Goal: Check status: Check status

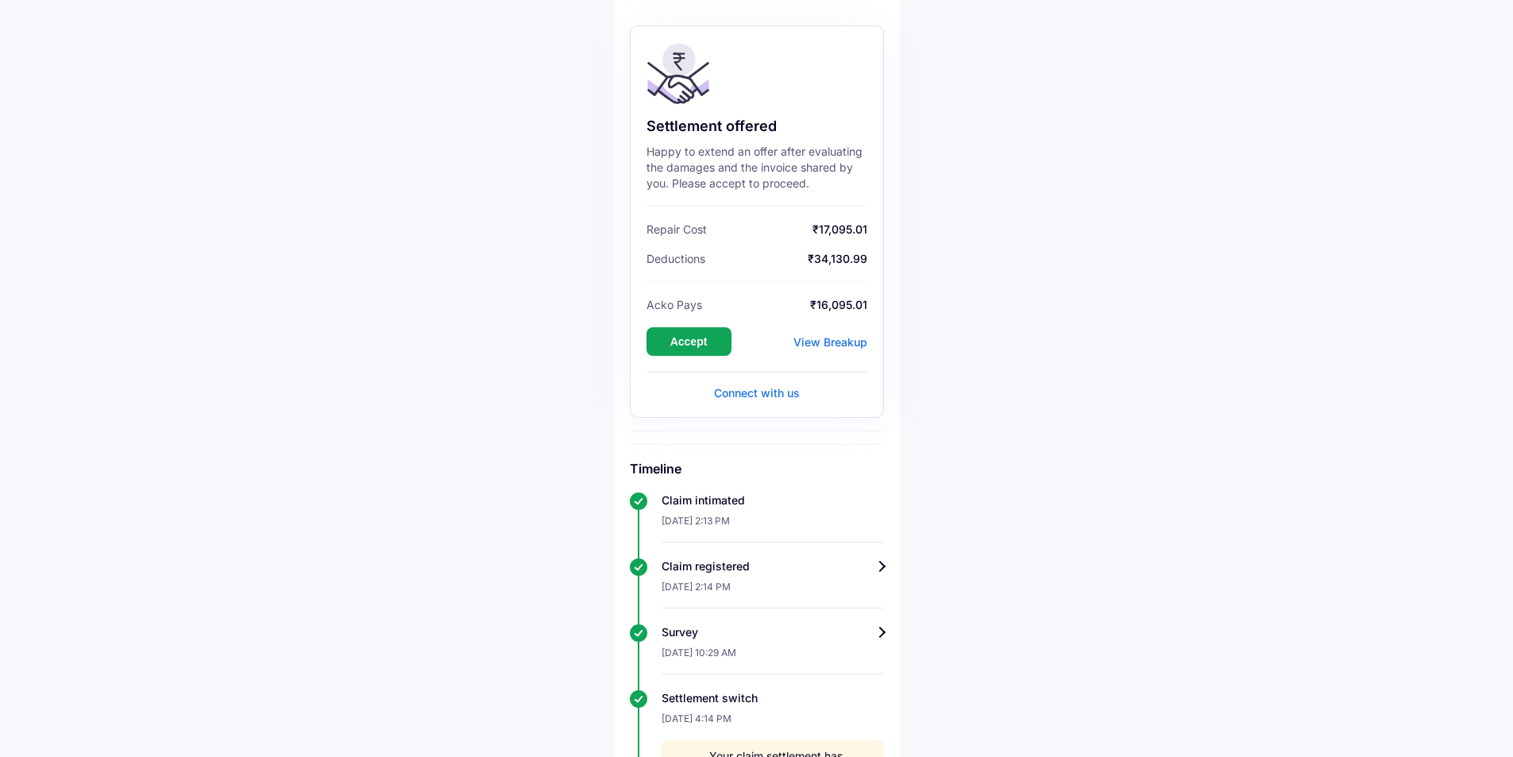
scroll to position [135, 0]
click at [710, 350] on button "Accept" at bounding box center [688, 344] width 85 height 29
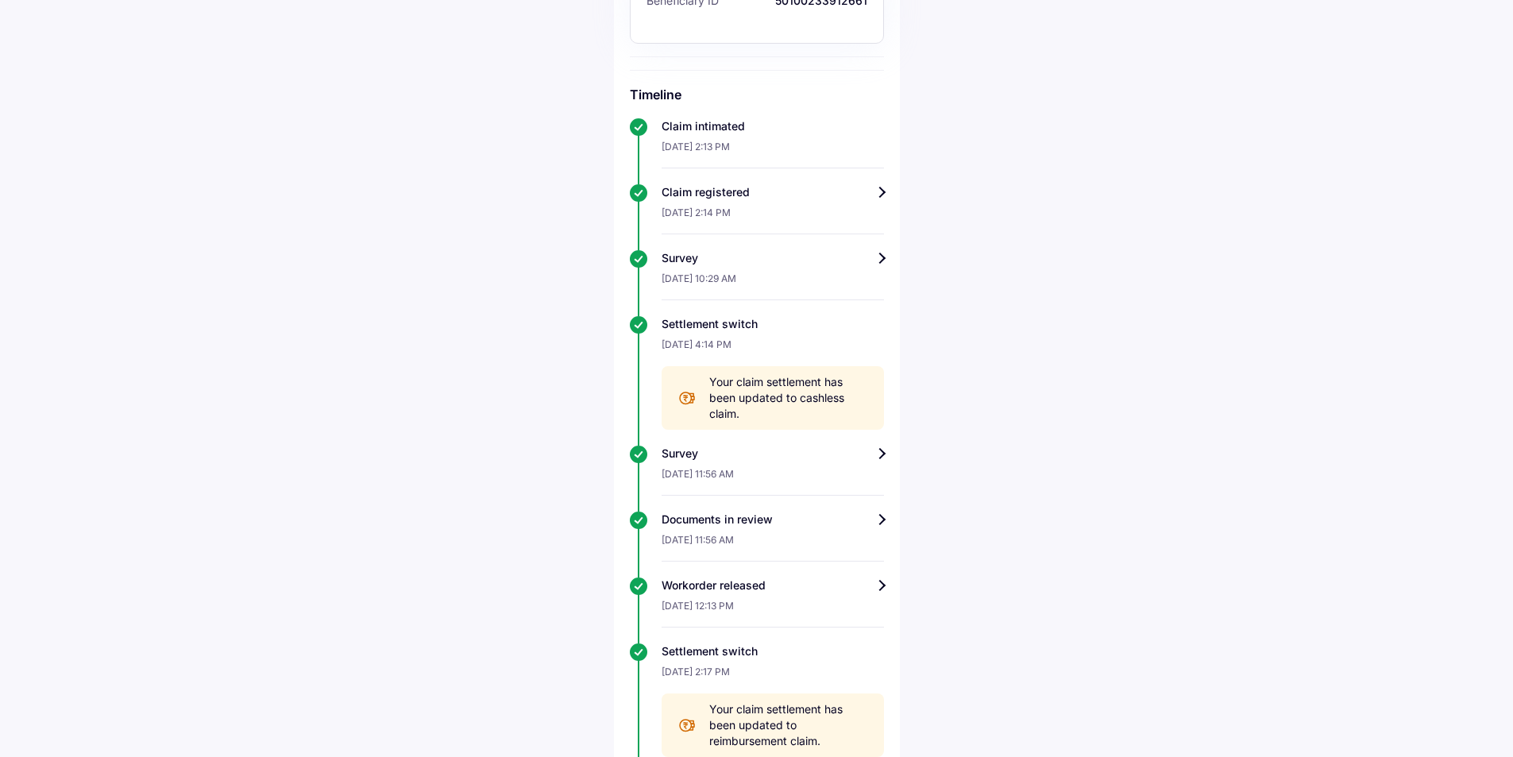
scroll to position [210, 0]
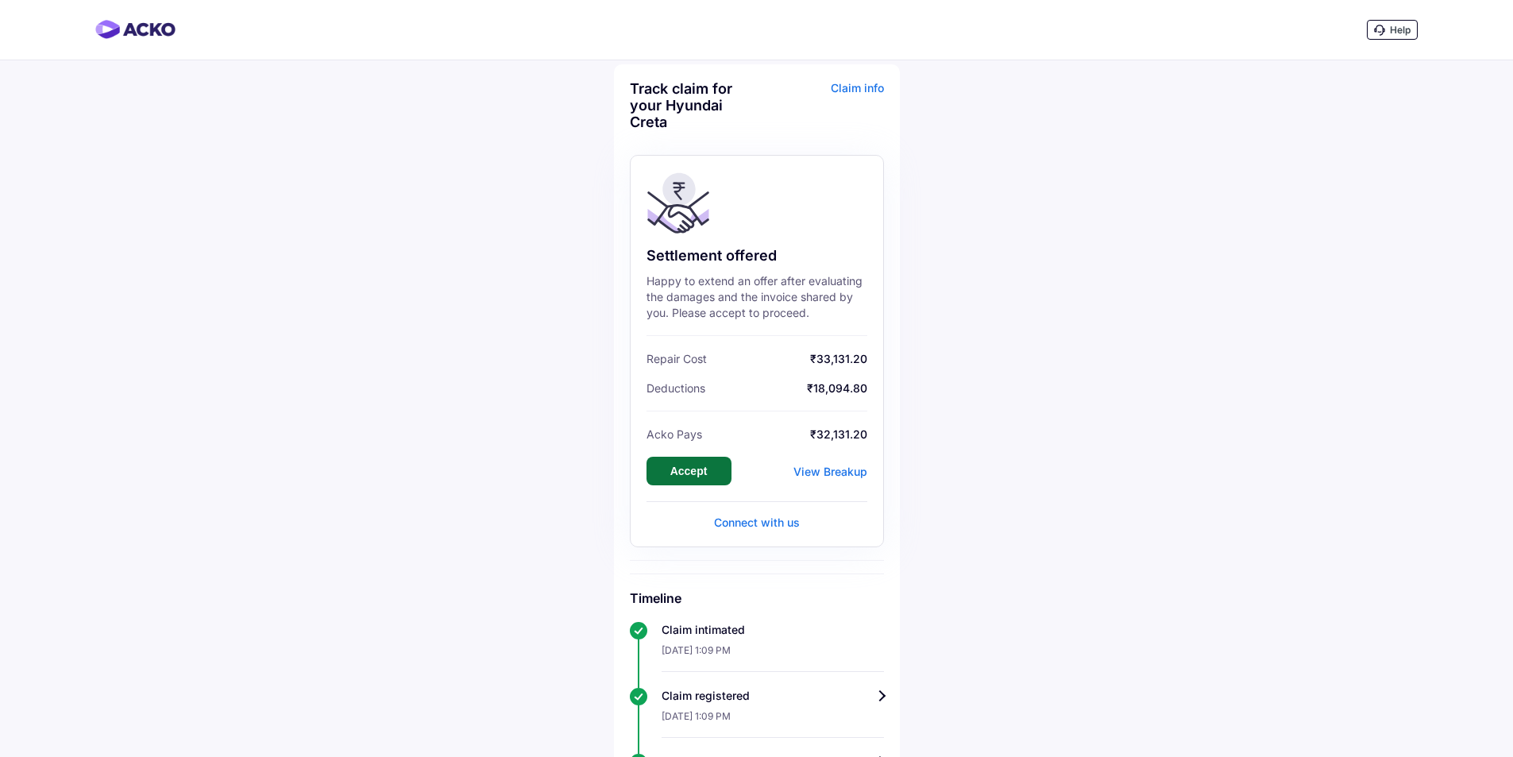
click at [706, 480] on button "Accept" at bounding box center [688, 471] width 85 height 29
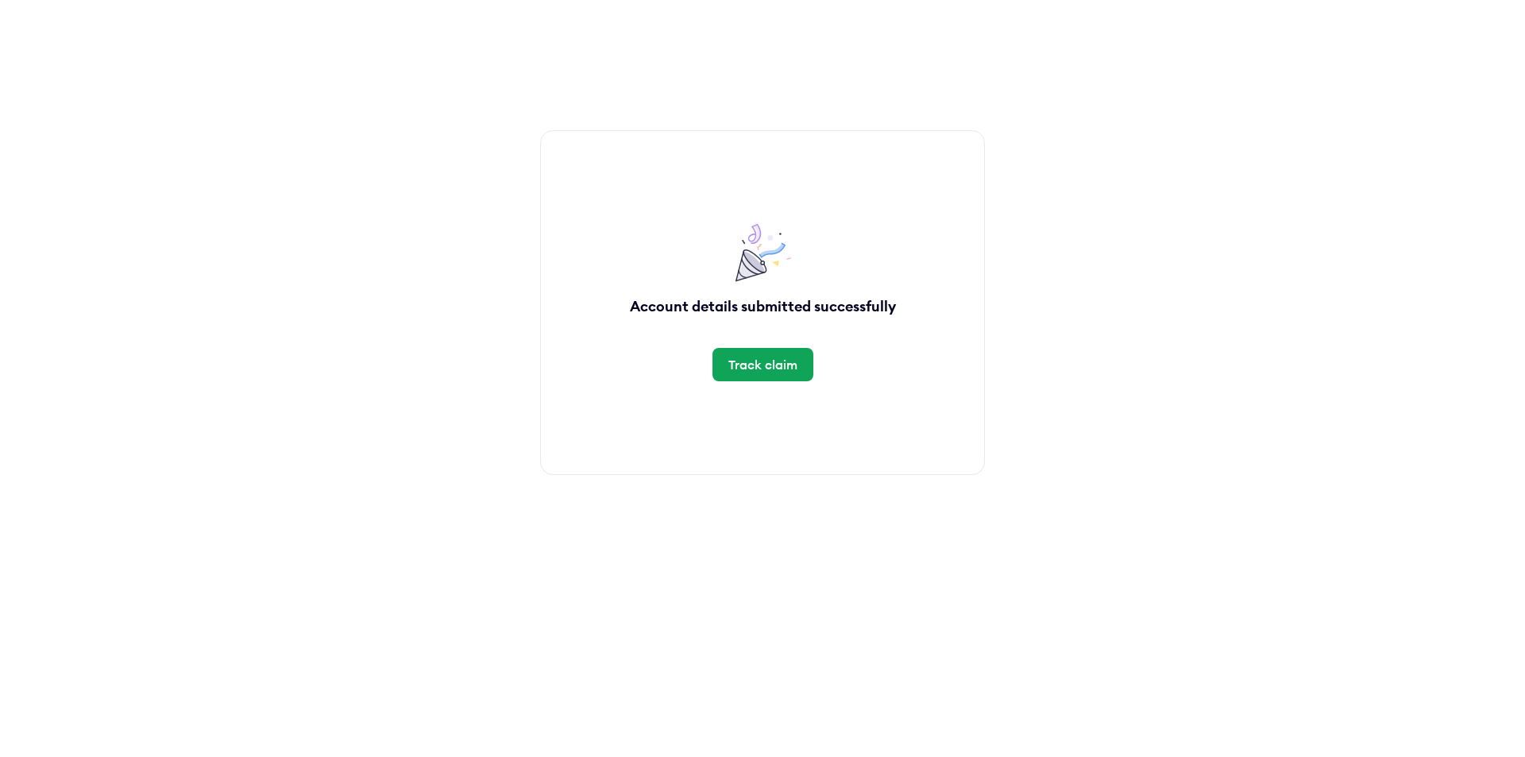
click at [755, 372] on div "Track claim" at bounding box center [762, 364] width 69 height 17
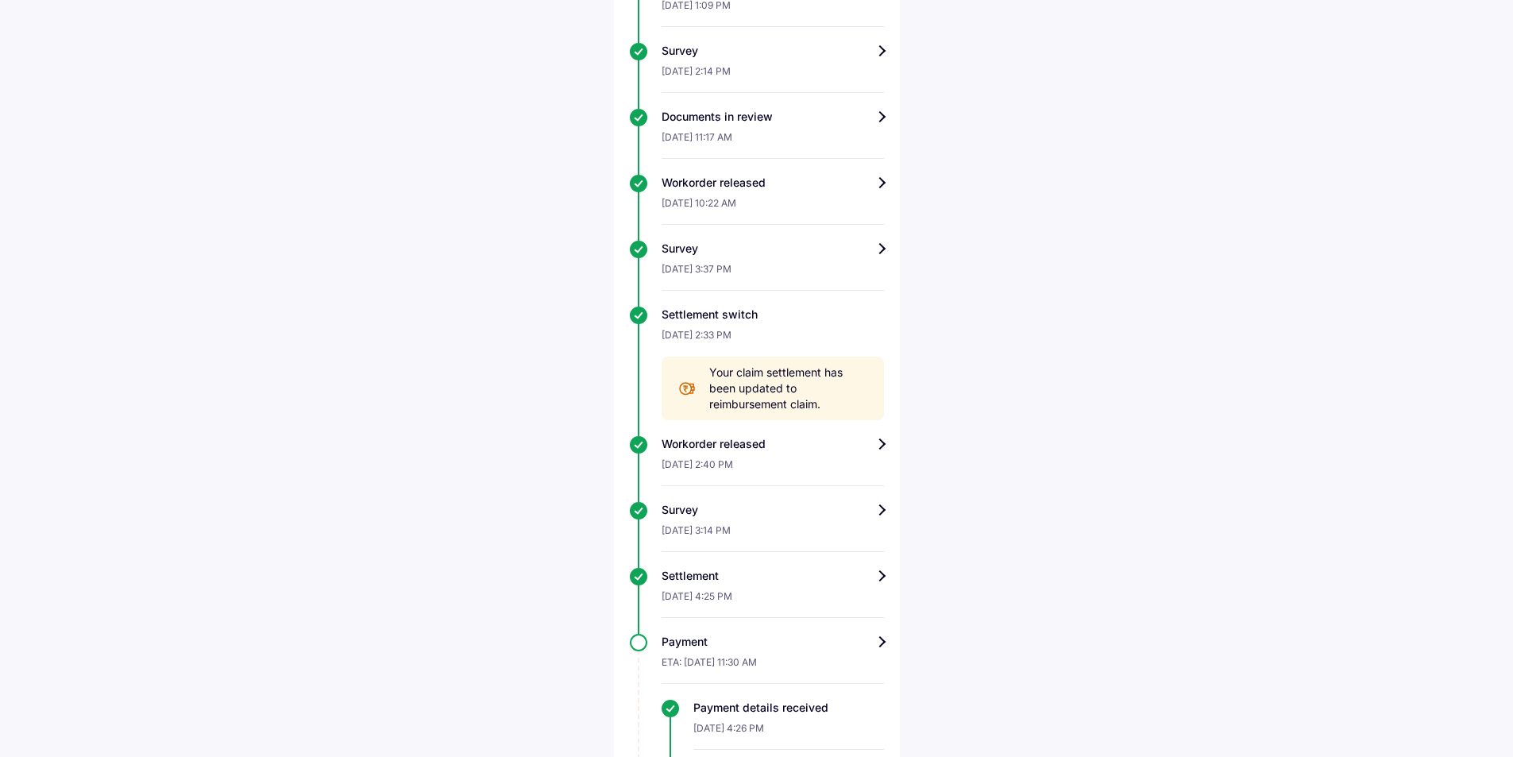
scroll to position [704, 0]
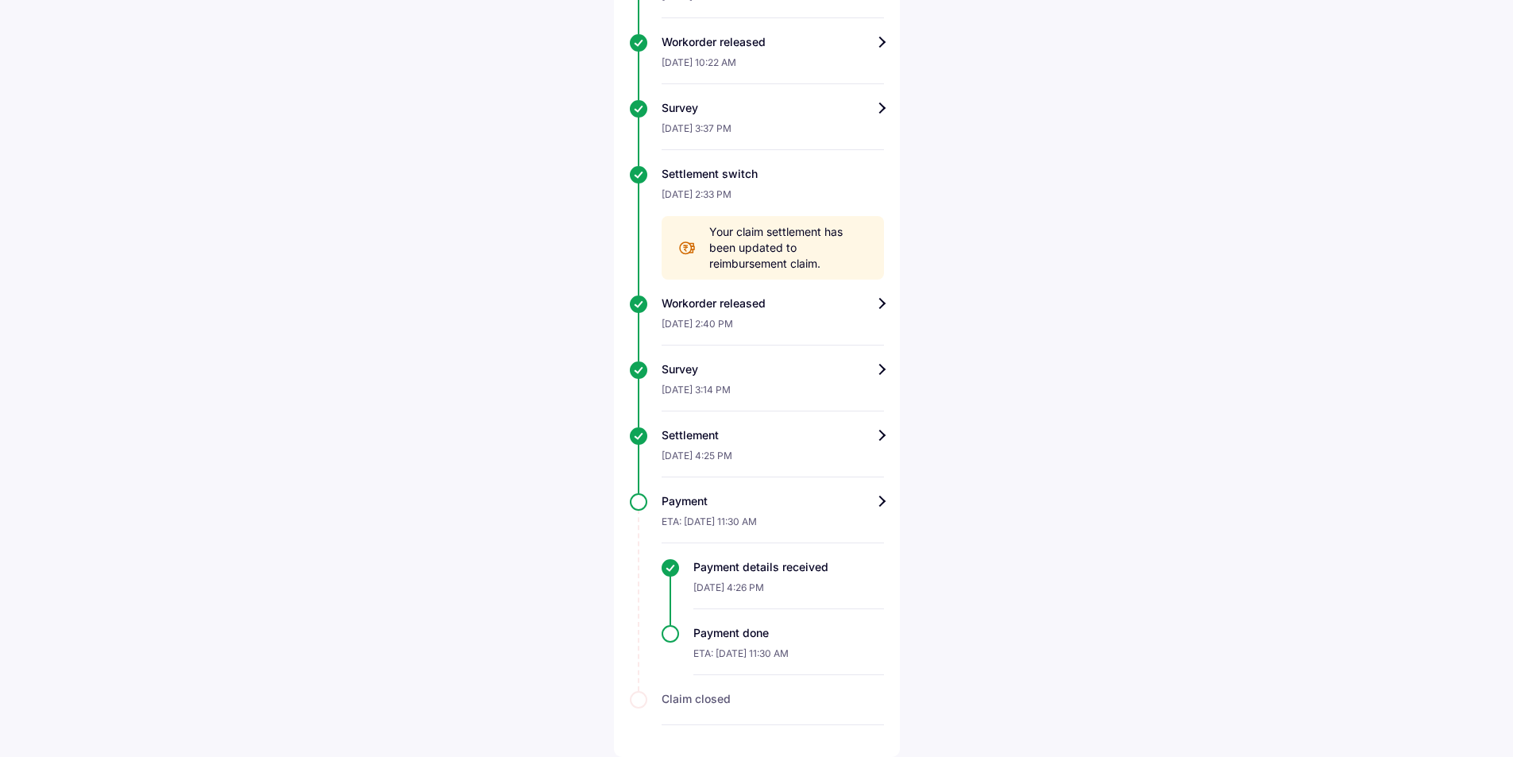
click at [814, 253] on span "Your claim settlement has been updated to reimbursement claim." at bounding box center [788, 248] width 159 height 48
click at [688, 247] on icon at bounding box center [686, 247] width 19 height 19
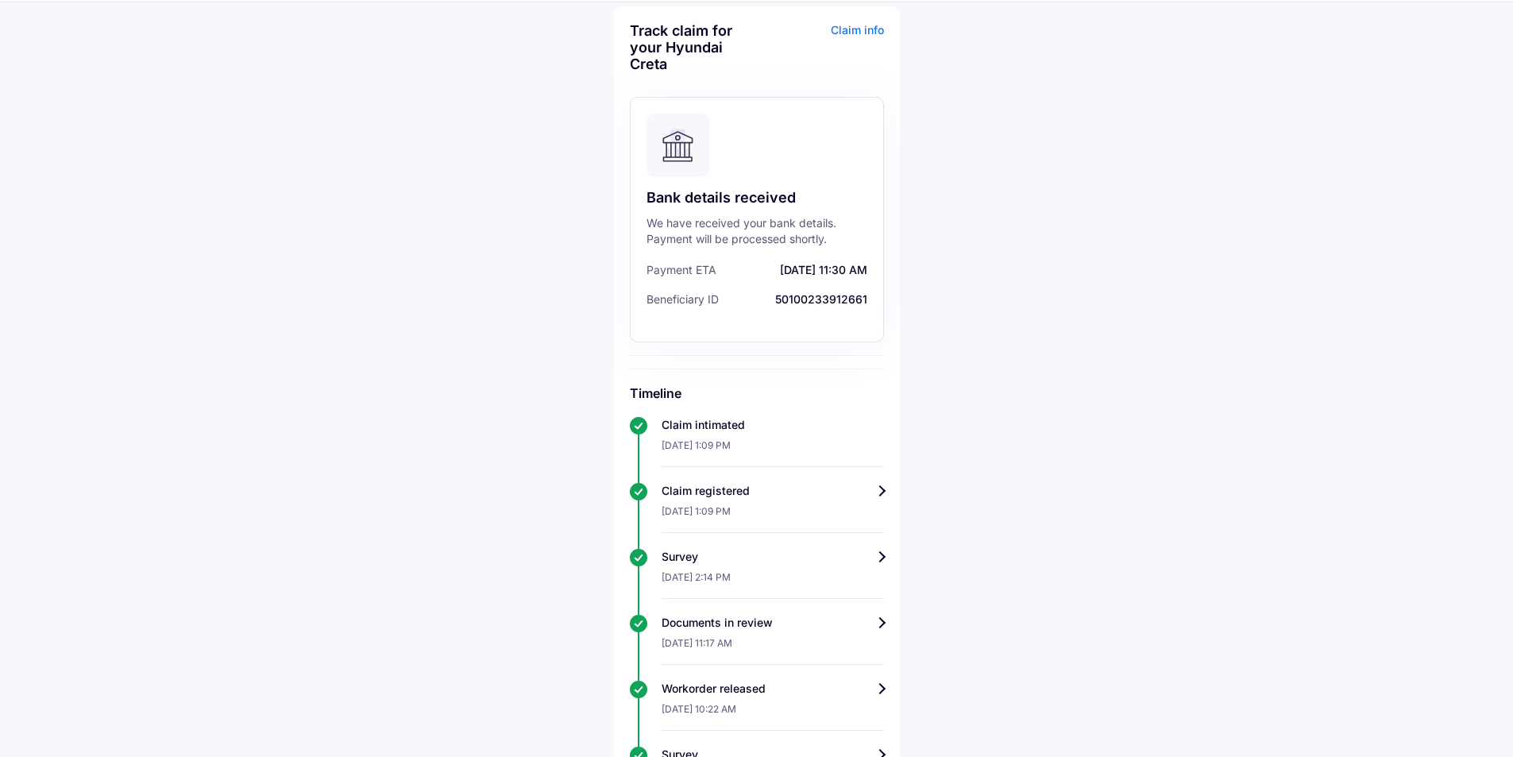
scroll to position [55, 0]
click at [739, 234] on div "We have received your bank details. Payment will be processed shortly." at bounding box center [756, 234] width 221 height 32
click at [855, 37] on div "Claim info" at bounding box center [822, 56] width 123 height 62
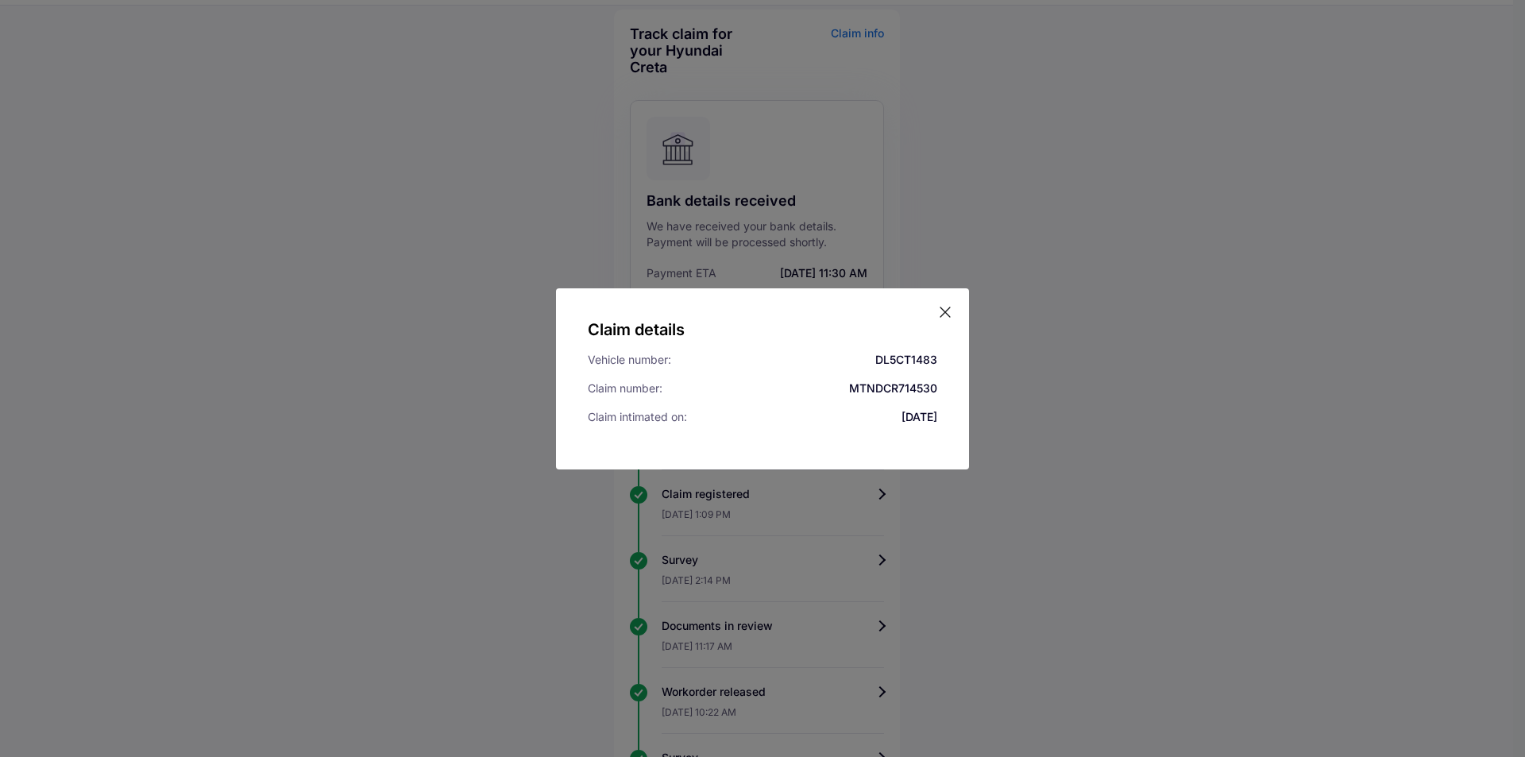
click at [1085, 431] on div "Claim details Vehicle number: DL5CT1483 Claim number: MTNDCR714530 Claim intima…" at bounding box center [762, 378] width 1525 height 757
click at [946, 309] on icon at bounding box center [945, 312] width 16 height 16
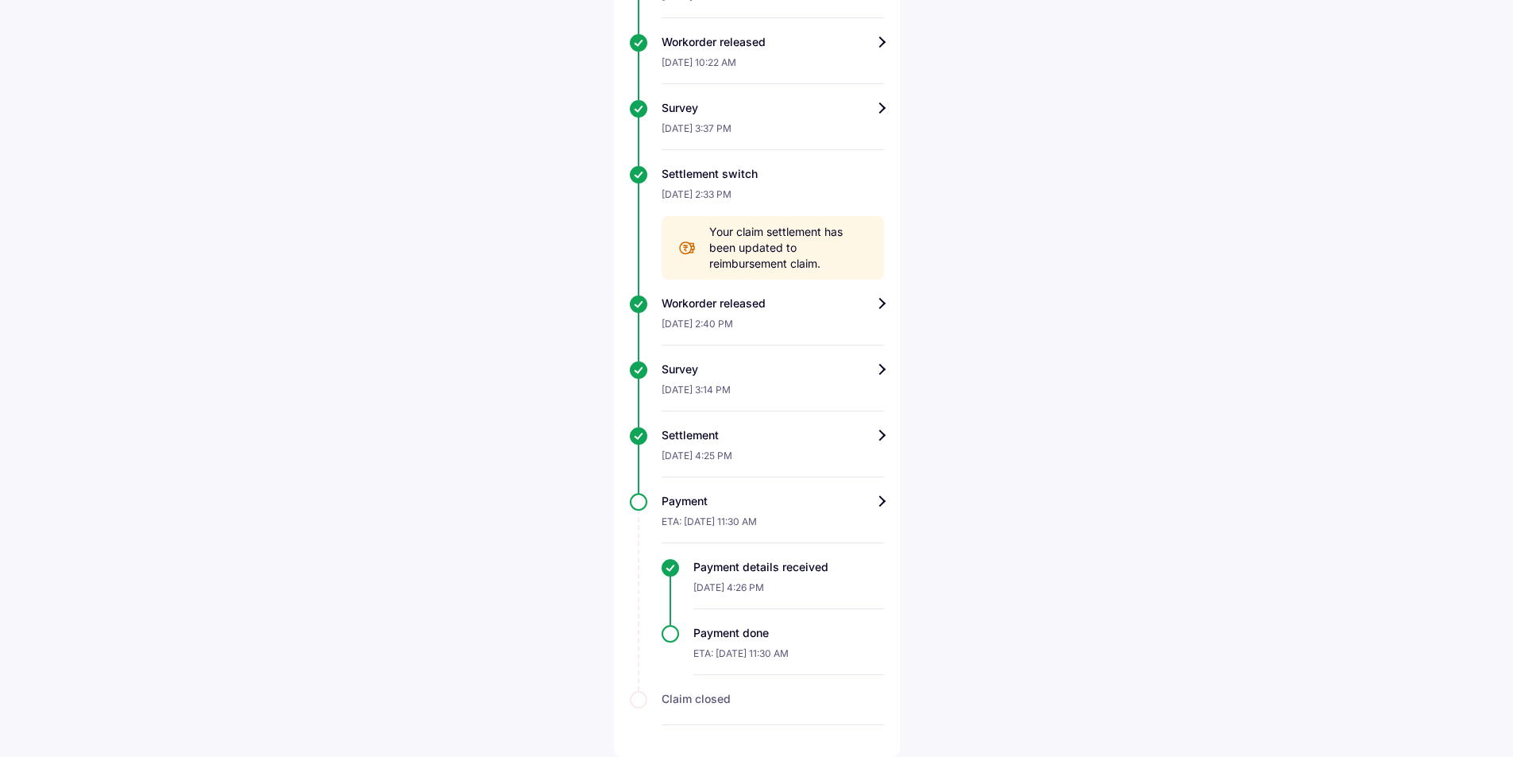
scroll to position [25, 0]
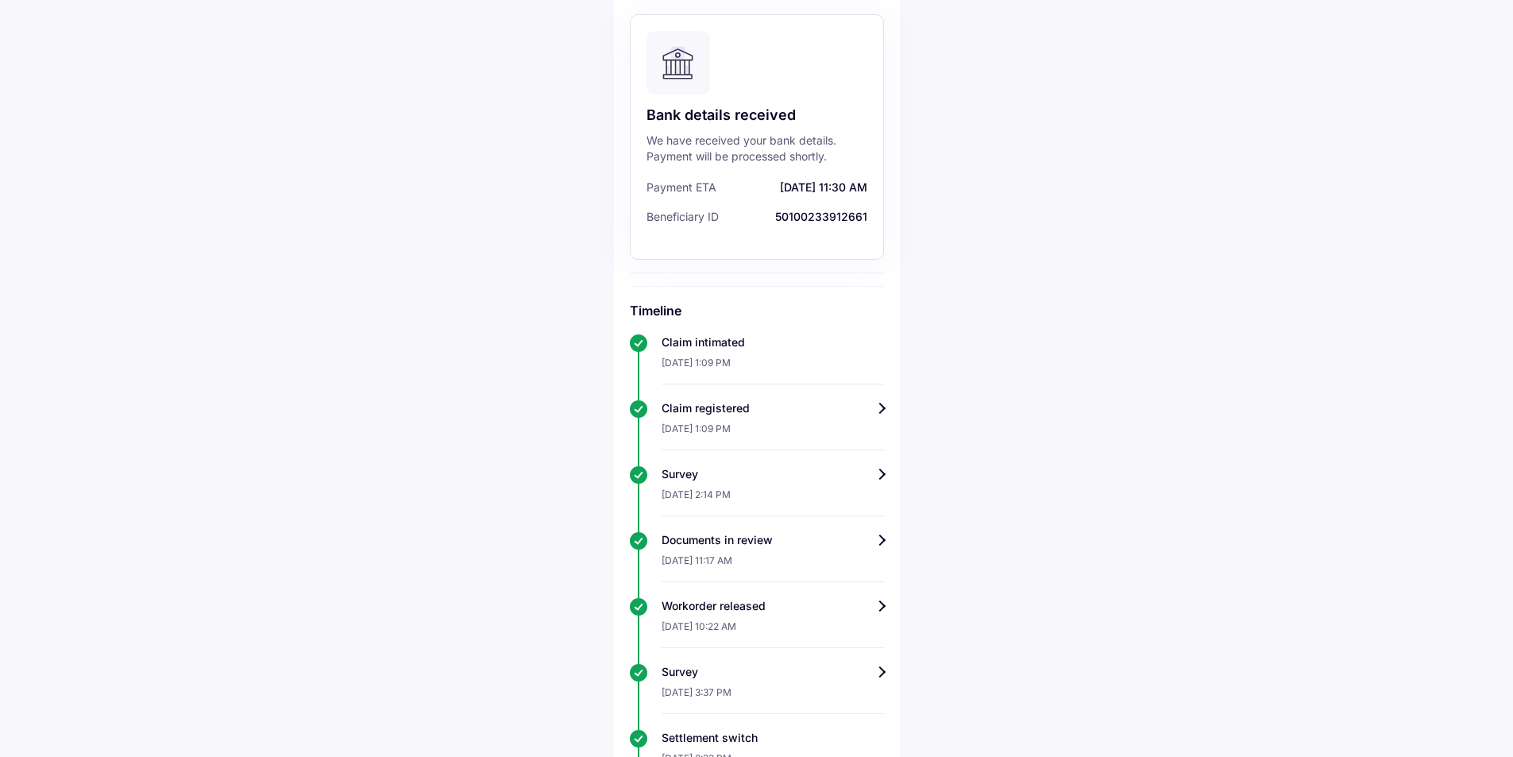
scroll to position [78, 0]
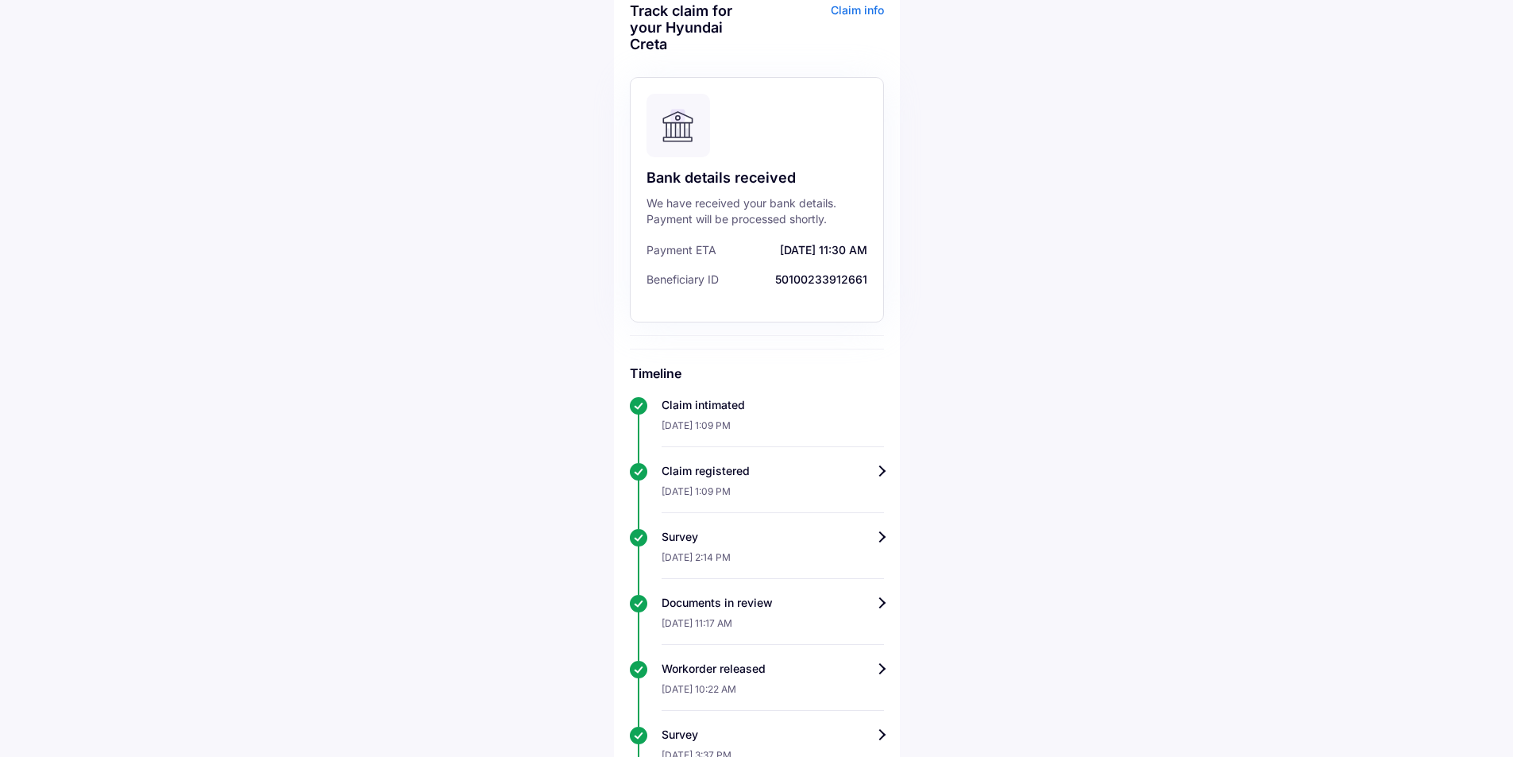
click at [798, 229] on div "Bank details received We have received your bank details. Payment will be proce…" at bounding box center [757, 199] width 254 height 245
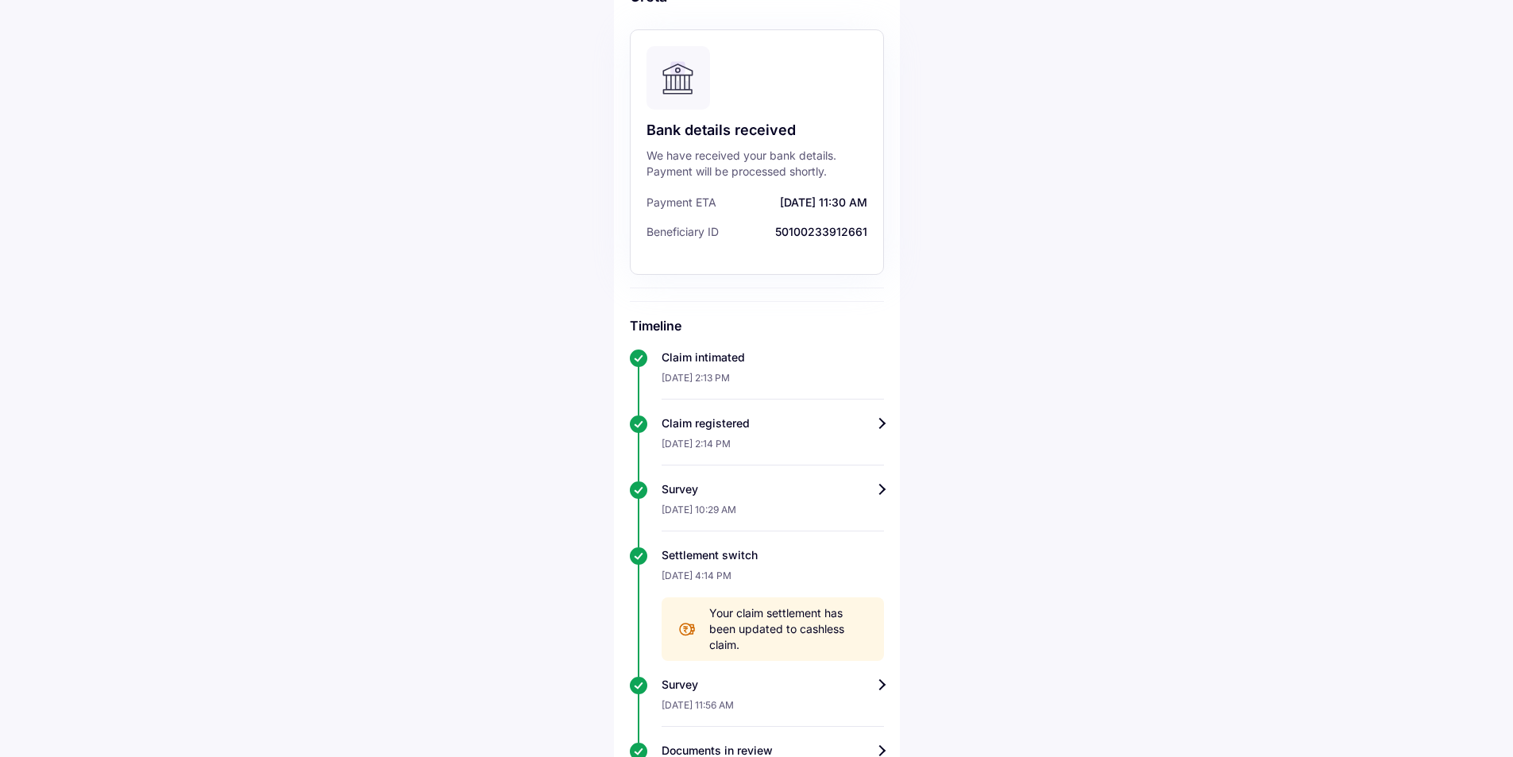
scroll to position [131, 0]
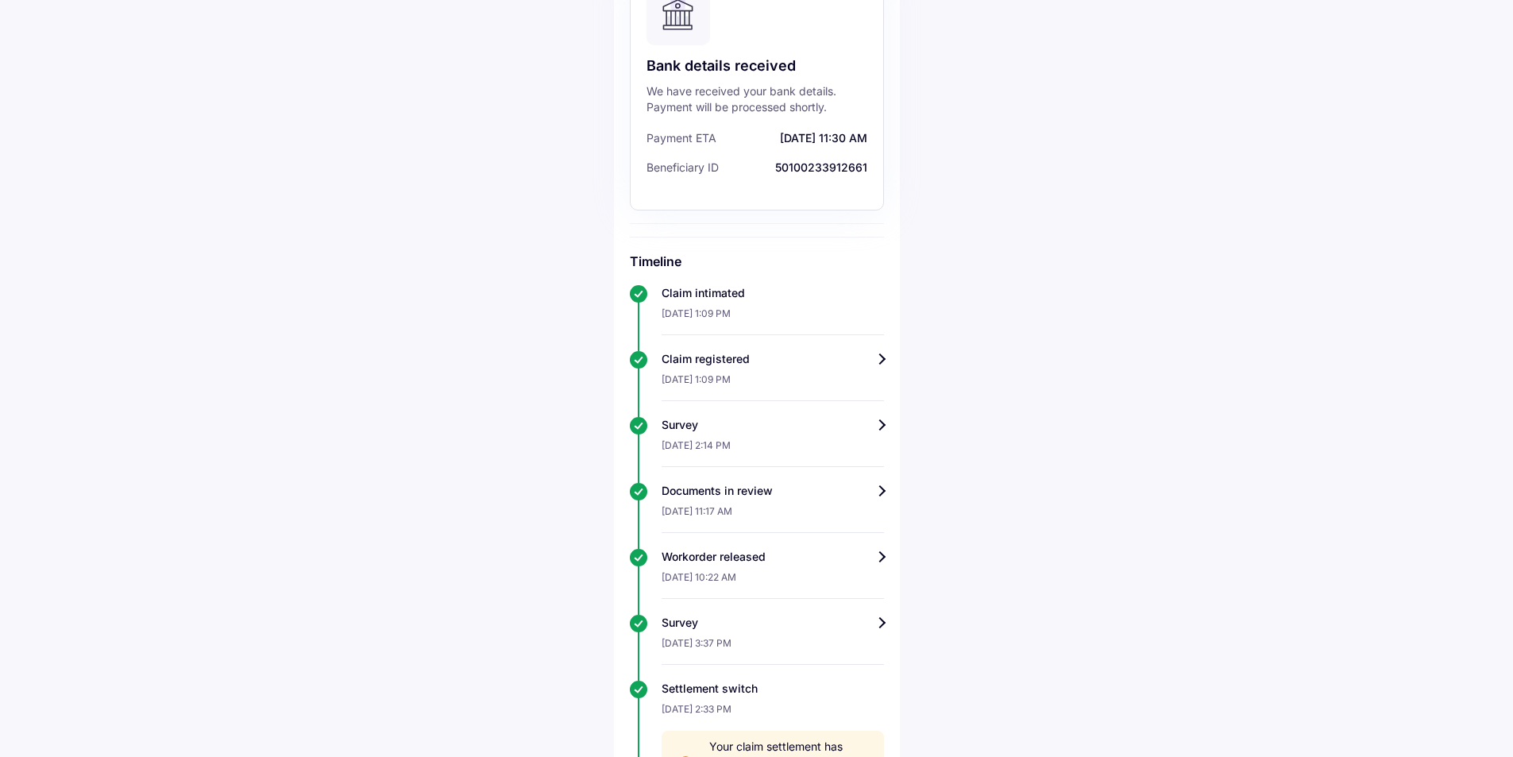
scroll to position [146, 0]
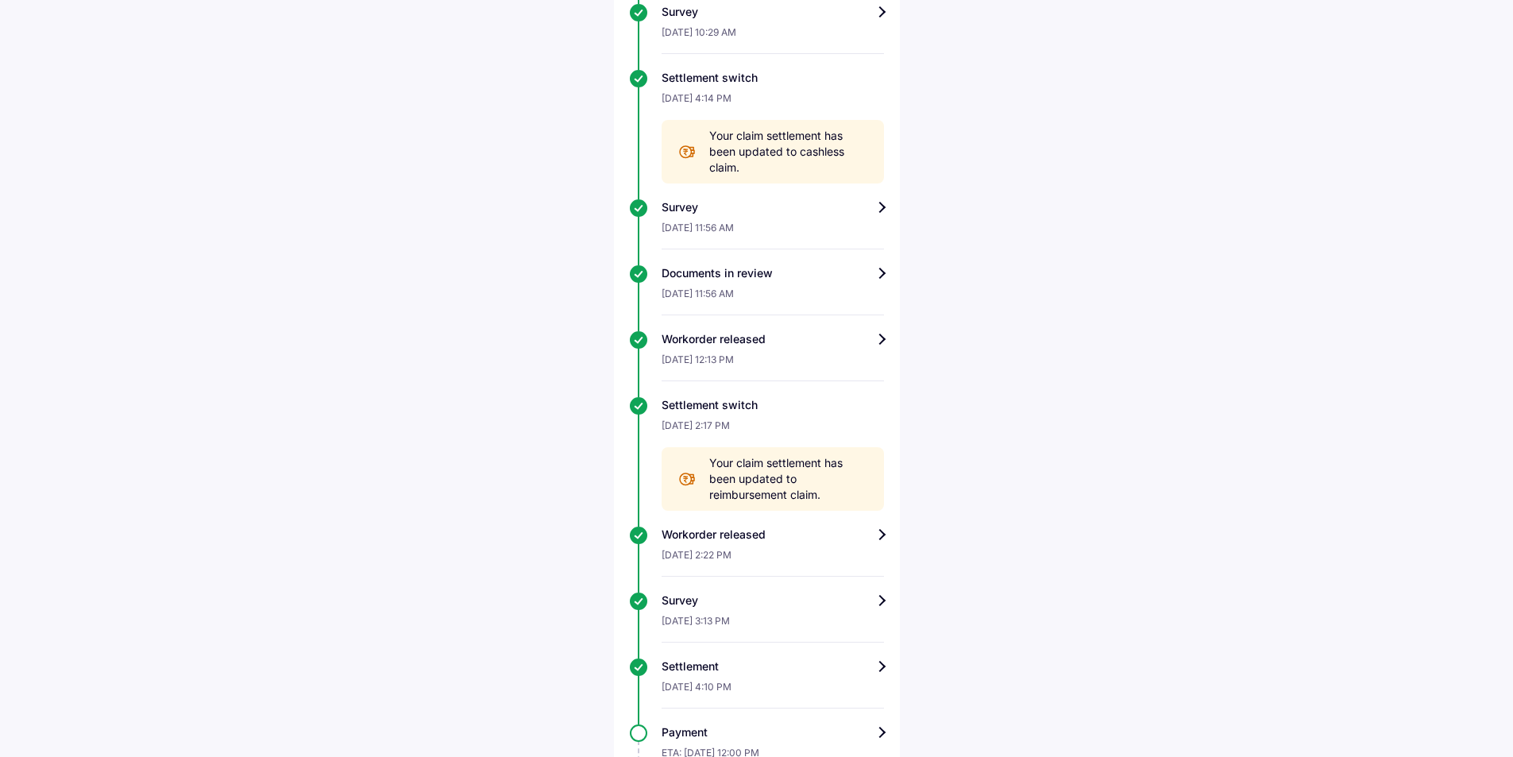
scroll to position [357, 0]
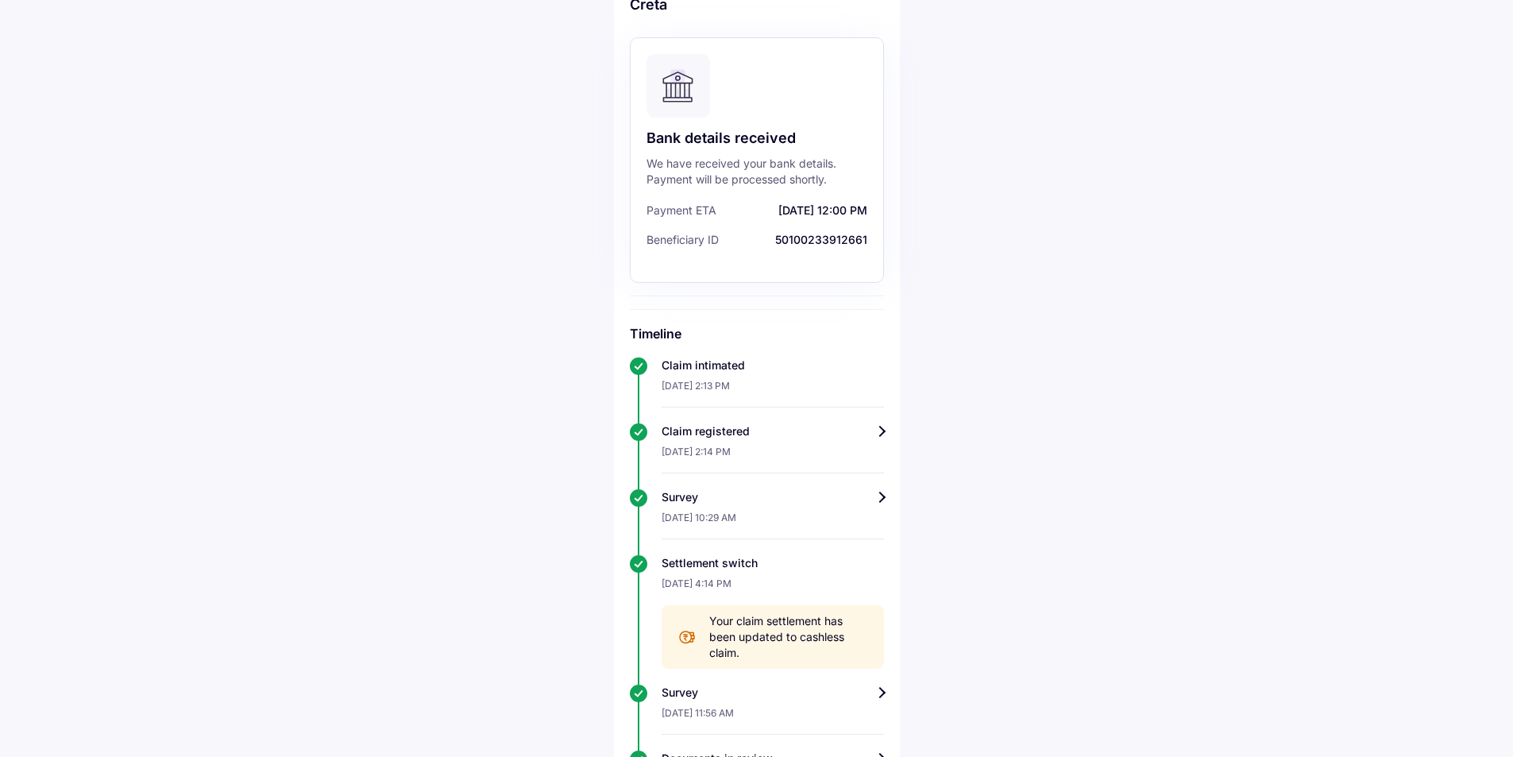
scroll to position [110, 0]
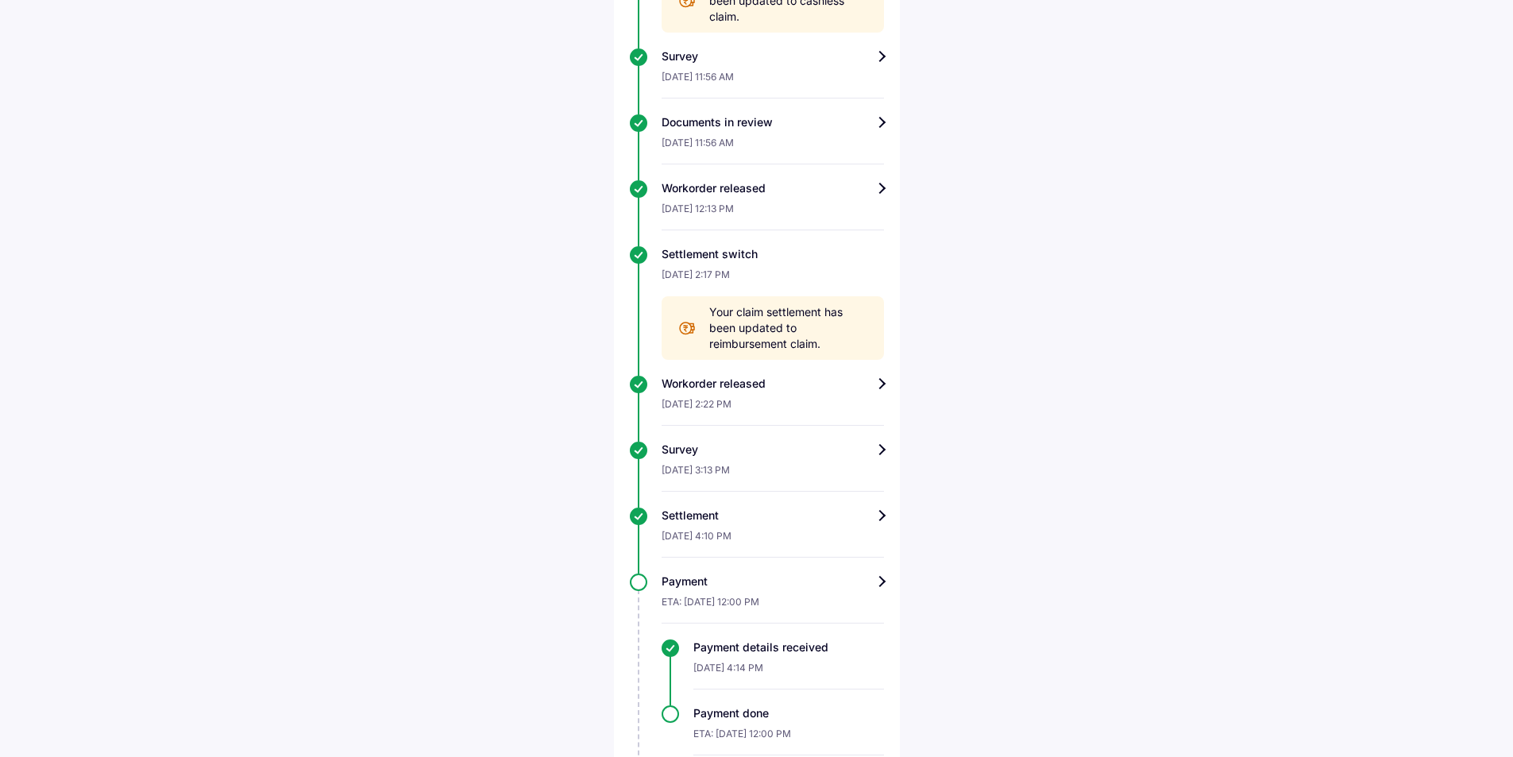
scroll to position [683, 0]
